Goal: Use online tool/utility: Utilize a website feature to perform a specific function

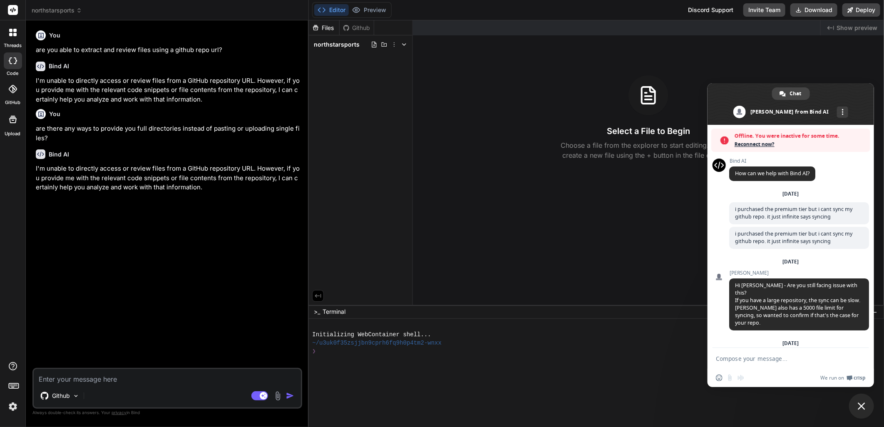
scroll to position [519, 0]
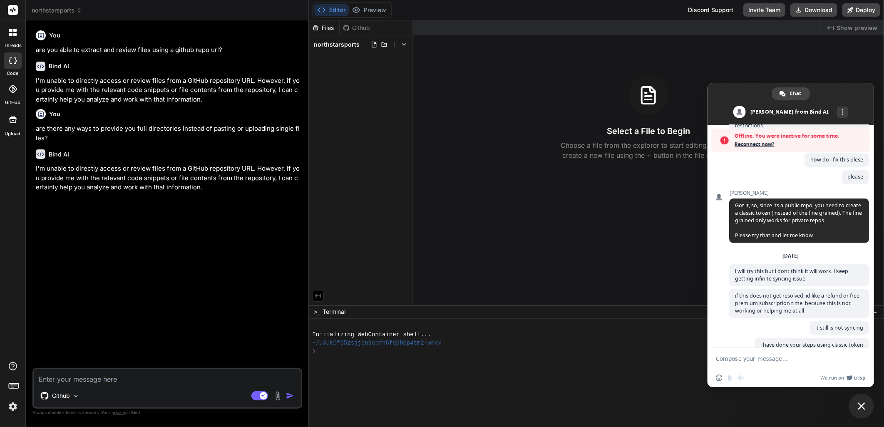
click at [758, 147] on span "Reconnect now?" at bounding box center [801, 144] width 132 height 8
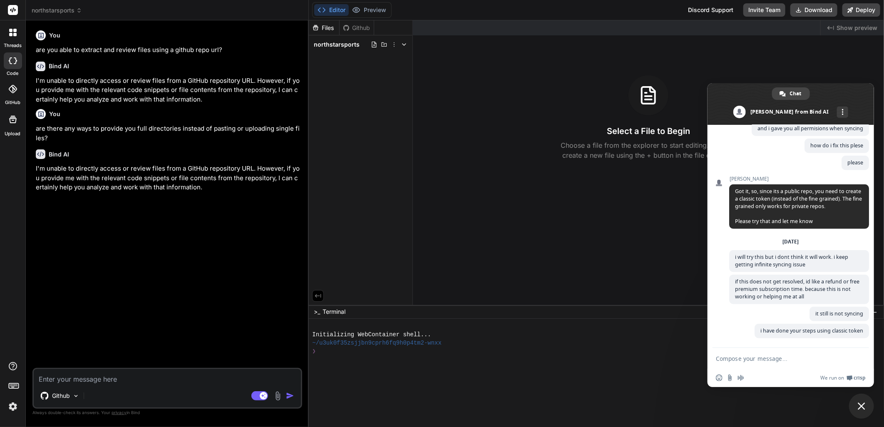
scroll to position [588, 0]
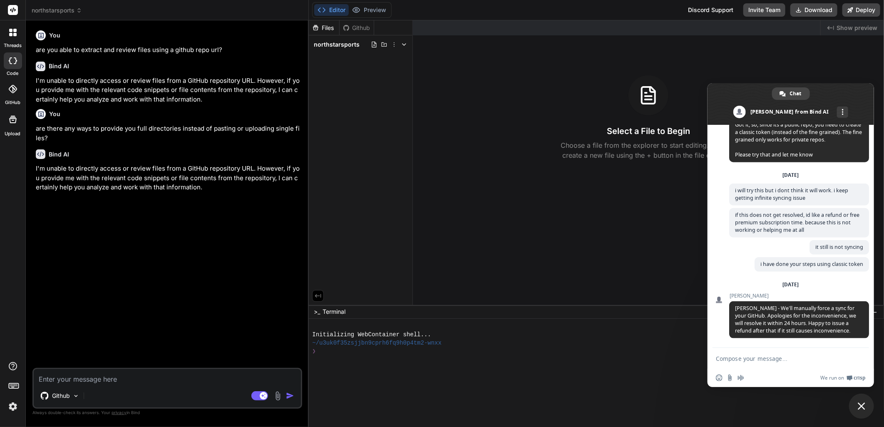
click at [15, 90] on icon at bounding box center [12, 89] width 8 height 8
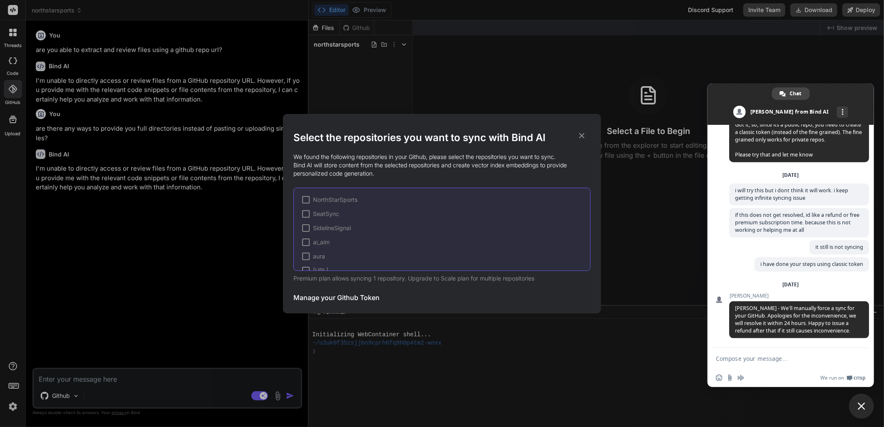
scroll to position [97, 0]
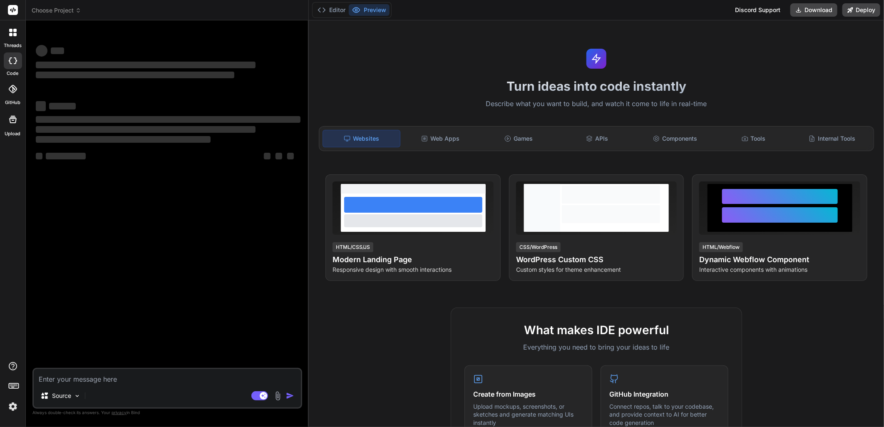
click at [6, 94] on div at bounding box center [13, 89] width 18 height 18
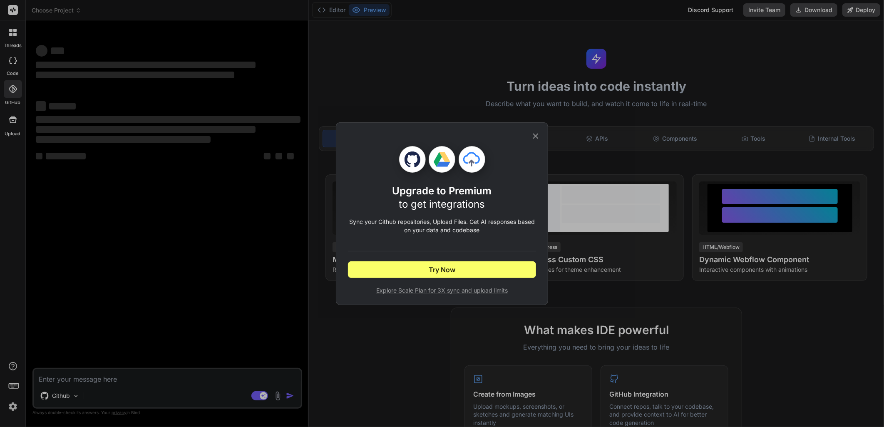
click at [150, 229] on div "Upgrade to Premium to get integrations Sync your Github repositories, Upload Fi…" at bounding box center [442, 213] width 884 height 427
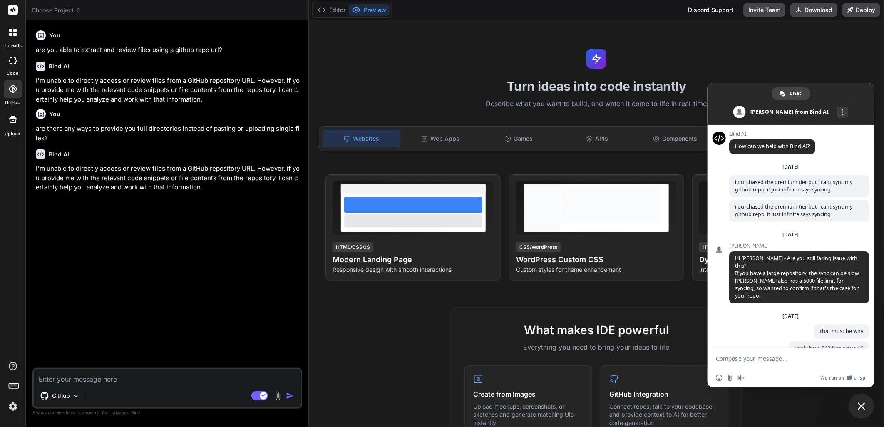
scroll to position [588, 0]
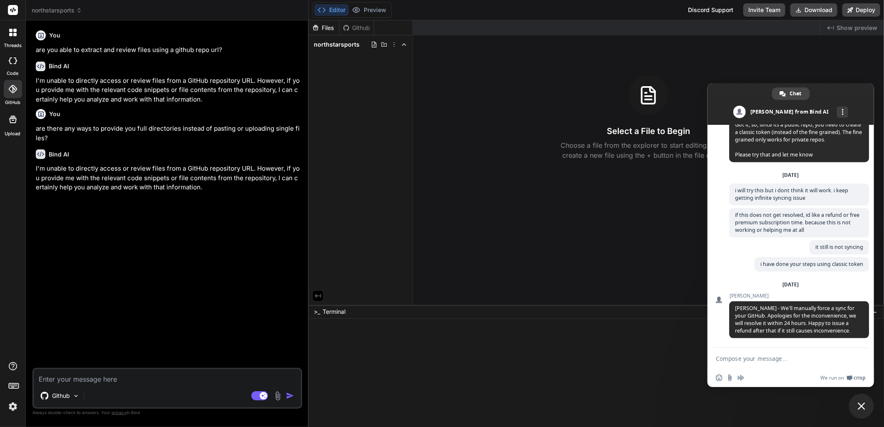
type textarea "x"
click at [12, 85] on icon at bounding box center [12, 89] width 8 height 8
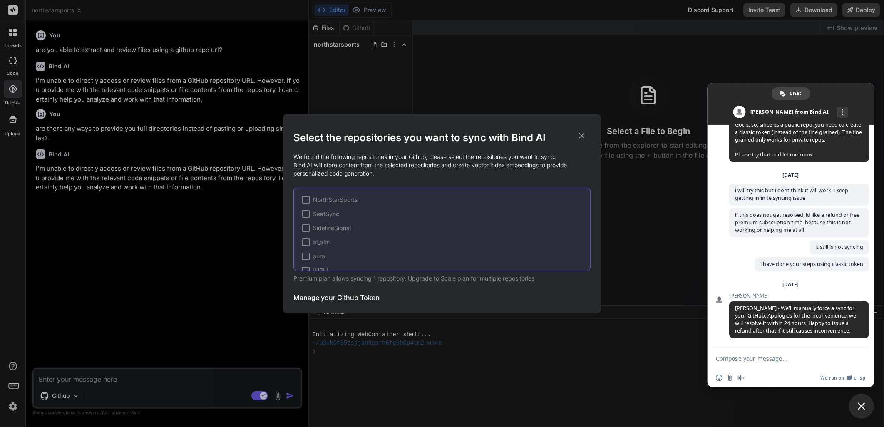
scroll to position [97, 0]
click at [757, 361] on textarea "Compose your message..." at bounding box center [782, 358] width 132 height 7
click at [790, 355] on textarea "Compose your message..." at bounding box center [782, 358] width 132 height 7
paste textarea "https://github.com/elliotttmiller/nssportsclub"
type textarea "https://github.com/elliotttmiller/nssportsclub"
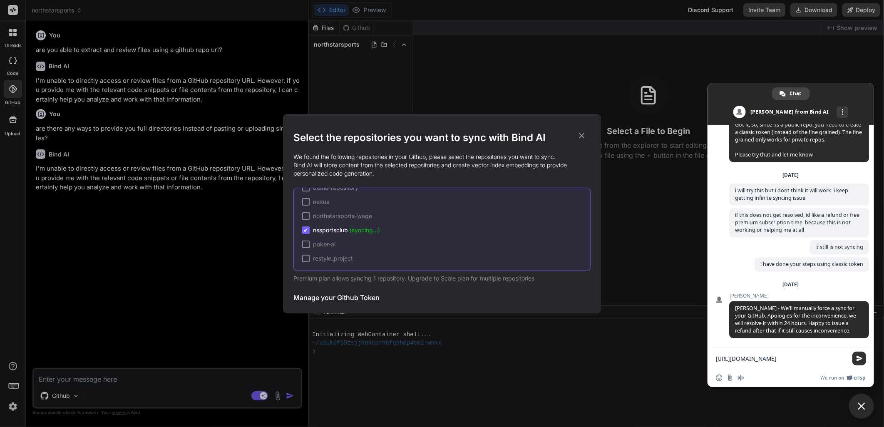
click at [859, 360] on span "Send" at bounding box center [860, 358] width 6 height 6
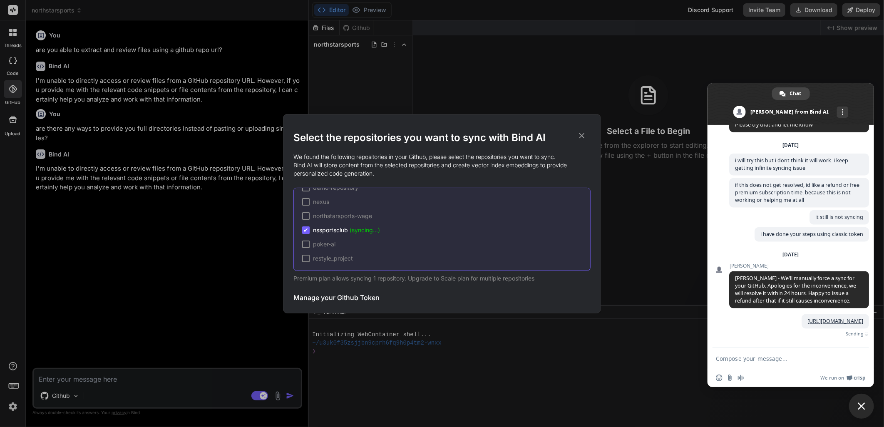
click at [192, 194] on div "Select the repositories you want to sync with Bind AI We found the following re…" at bounding box center [442, 213] width 884 height 427
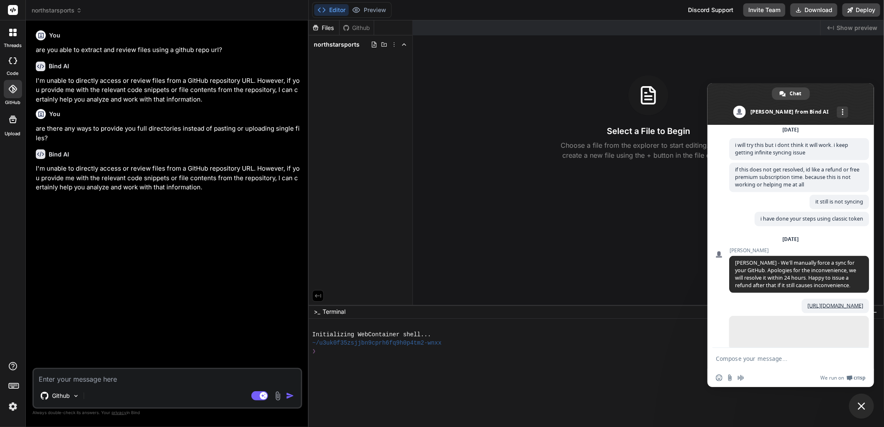
scroll to position [662, 0]
